Goal: Task Accomplishment & Management: Use online tool/utility

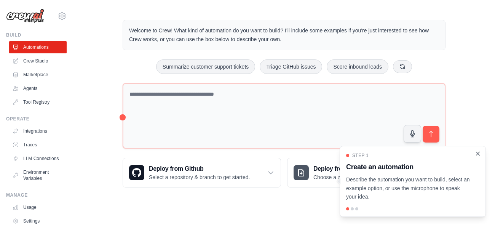
click at [476, 153] on icon "Close walkthrough" at bounding box center [478, 153] width 7 height 7
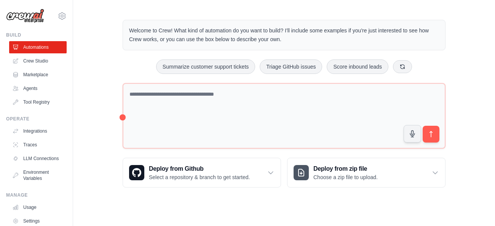
drag, startPoint x: 495, startPoint y: 57, endPoint x: 495, endPoint y: 103, distance: 46.5
click at [495, 103] on div "Welcome to Crew! What kind of automation do you want to build? I'll include som…" at bounding box center [284, 104] width 422 height 192
click at [34, 60] on link "Crew Studio" at bounding box center [39, 61] width 58 height 12
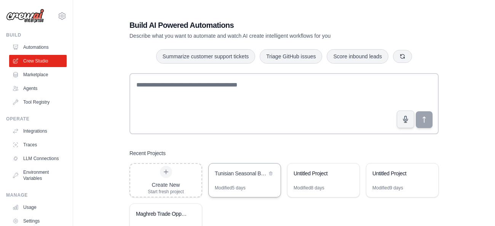
click at [235, 181] on div "Tunisian Seasonal Business Forecast Team" at bounding box center [245, 173] width 72 height 21
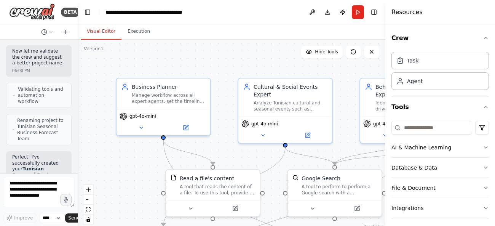
scroll to position [2046, 0]
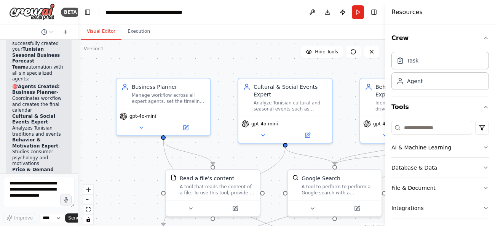
drag, startPoint x: 170, startPoint y: 50, endPoint x: 76, endPoint y: 48, distance: 94.1
click at [76, 48] on div "BETA 05:59 PM ▶ Thought process I'll help you build this comprehensive Tunisian…" at bounding box center [247, 113] width 495 height 226
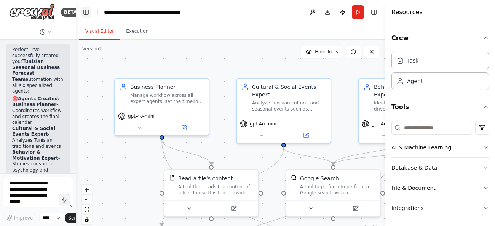
click at [83, 8] on button "Toggle Left Sidebar" at bounding box center [86, 12] width 11 height 11
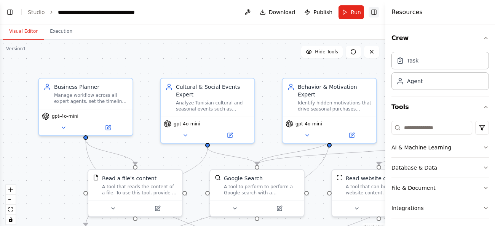
click at [376, 13] on button "Toggle Right Sidebar" at bounding box center [374, 12] width 11 height 11
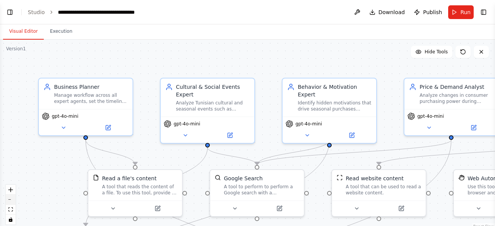
click at [9, 200] on button "zoom out" at bounding box center [11, 200] width 10 height 10
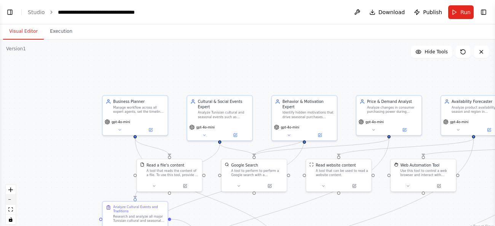
click at [9, 200] on button "zoom out" at bounding box center [11, 200] width 10 height 10
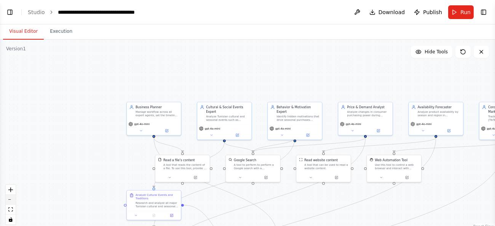
click at [9, 200] on button "zoom out" at bounding box center [11, 200] width 10 height 10
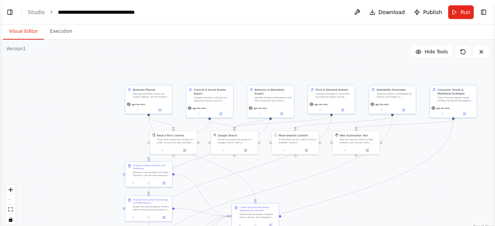
drag, startPoint x: 125, startPoint y: 153, endPoint x: 107, endPoint y: 131, distance: 28.7
click at [107, 131] on div ".deletable-edge-delete-btn { width: 20px; height: 20px; border: 0px solid #ffff…" at bounding box center [247, 135] width 495 height 190
click at [463, 12] on span "Run" at bounding box center [465, 12] width 10 height 8
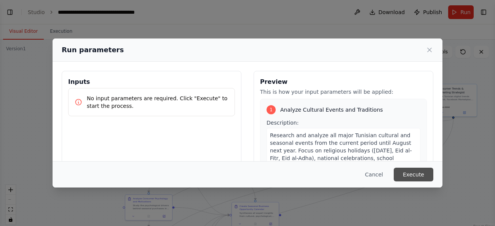
click at [419, 174] on button "Execute" at bounding box center [414, 175] width 40 height 14
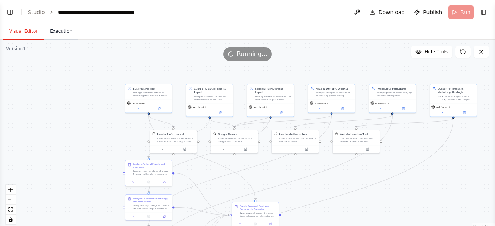
click at [62, 34] on button "Execution" at bounding box center [61, 32] width 35 height 16
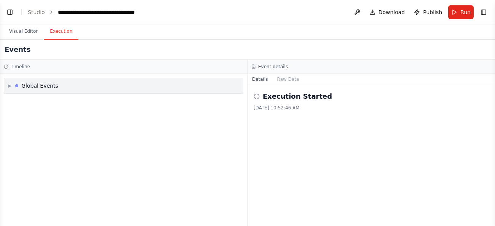
click at [30, 83] on div "Global Events" at bounding box center [39, 86] width 37 height 8
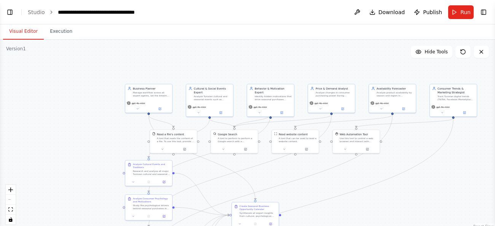
click at [23, 34] on button "Visual Editor" at bounding box center [23, 32] width 41 height 16
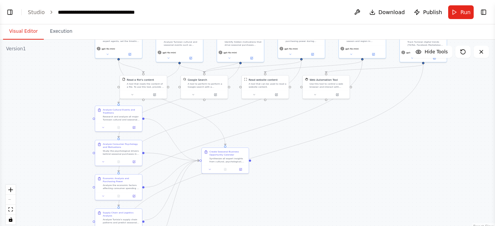
drag, startPoint x: 433, startPoint y: 190, endPoint x: 404, endPoint y: 134, distance: 63.0
click at [404, 134] on div ".deletable-edge-delete-btn { width: 20px; height: 20px; border: 0px solid #ffff…" at bounding box center [247, 135] width 495 height 190
click at [203, 87] on div "Google Search A tool to perform to perform a Google search with a search_query." at bounding box center [204, 81] width 47 height 15
click at [221, 96] on div at bounding box center [204, 93] width 47 height 8
click at [216, 94] on icon at bounding box center [215, 92] width 3 height 3
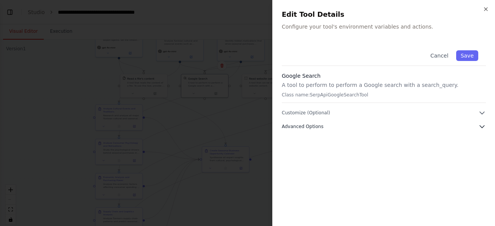
click at [327, 127] on button "Advanced Options" at bounding box center [384, 127] width 204 height 8
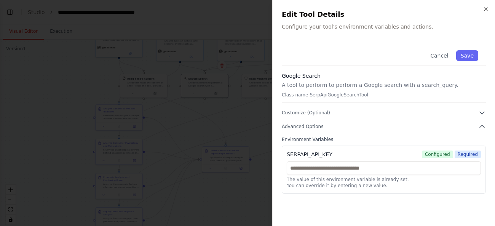
click at [317, 109] on div "Cancel Save Google Search A tool to perform to perform a Google search with a s…" at bounding box center [384, 118] width 204 height 151
click at [311, 116] on div "Cancel Save Google Search A tool to perform to perform a Google search with a s…" at bounding box center [384, 118] width 204 height 151
click at [311, 116] on button "Customize (Optional)" at bounding box center [384, 113] width 204 height 8
drag, startPoint x: 311, startPoint y: 116, endPoint x: 321, endPoint y: 114, distance: 10.4
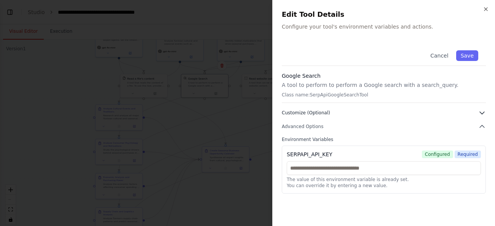
click at [321, 114] on button "Customize (Optional)" at bounding box center [384, 113] width 204 height 8
click at [314, 127] on span "Advanced Options" at bounding box center [303, 126] width 42 height 6
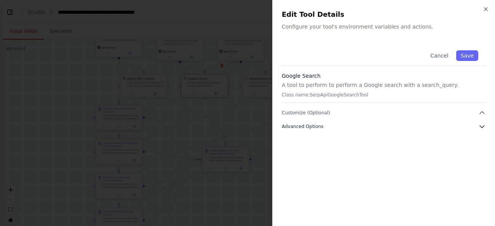
click at [314, 127] on span "Advanced Options" at bounding box center [303, 126] width 42 height 6
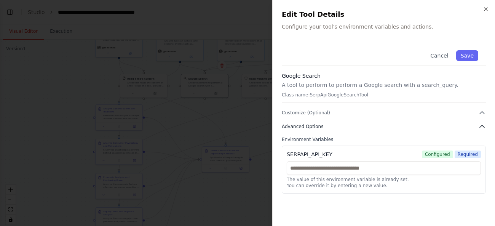
click at [314, 127] on span "Advanced Options" at bounding box center [303, 126] width 42 height 6
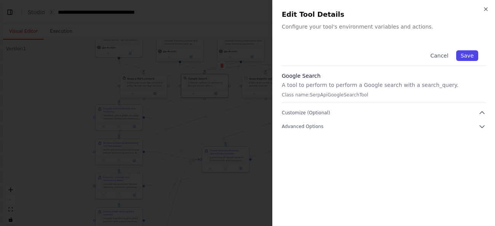
click at [476, 58] on button "Save" at bounding box center [467, 55] width 22 height 11
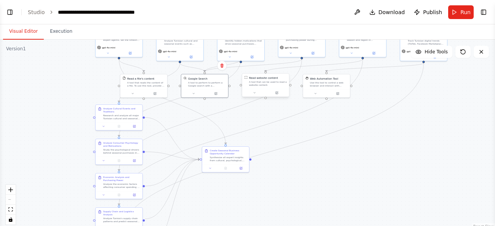
click at [255, 82] on div "A tool that can be used to read a website content." at bounding box center [268, 83] width 38 height 6
click at [280, 93] on button at bounding box center [277, 93] width 22 height 5
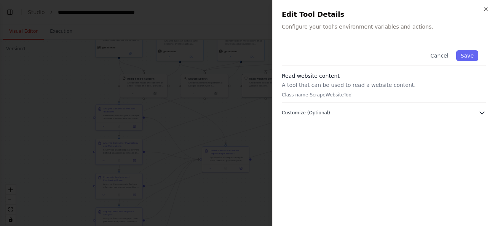
click at [484, 113] on icon "button" at bounding box center [482, 113] width 8 height 8
click at [487, 10] on icon "button" at bounding box center [486, 9] width 6 height 6
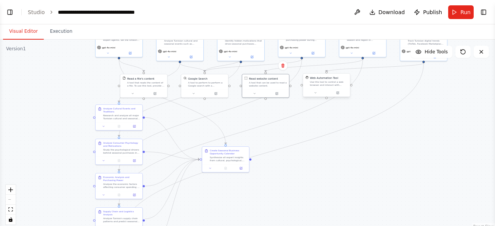
click at [324, 82] on div "Use this tool to control a web browser and interact with websites using natural…" at bounding box center [329, 83] width 38 height 6
click at [339, 94] on icon at bounding box center [338, 93] width 2 height 2
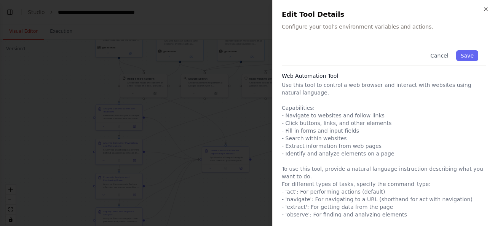
scroll to position [29, 0]
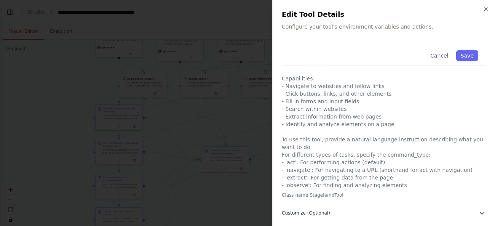
click at [314, 211] on span "Customize (Optional)" at bounding box center [306, 213] width 48 height 6
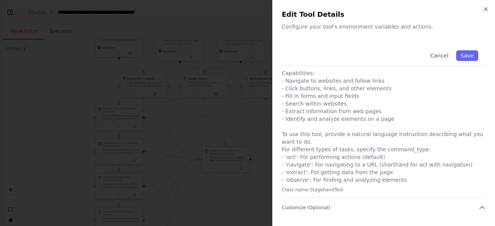
scroll to position [0, 0]
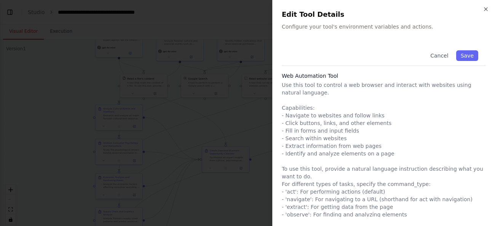
click at [214, 39] on div at bounding box center [247, 113] width 495 height 226
